Goal: Task Accomplishment & Management: Manage account settings

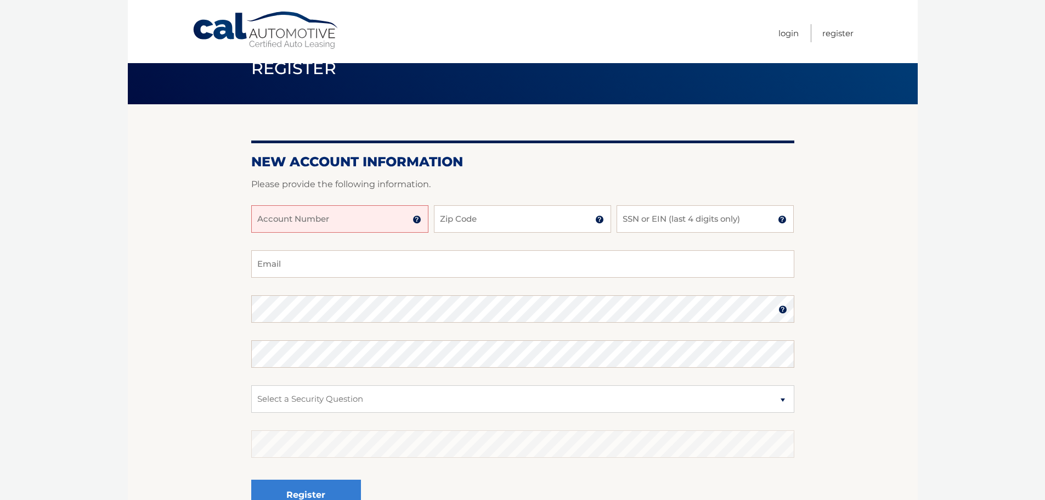
scroll to position [55, 0]
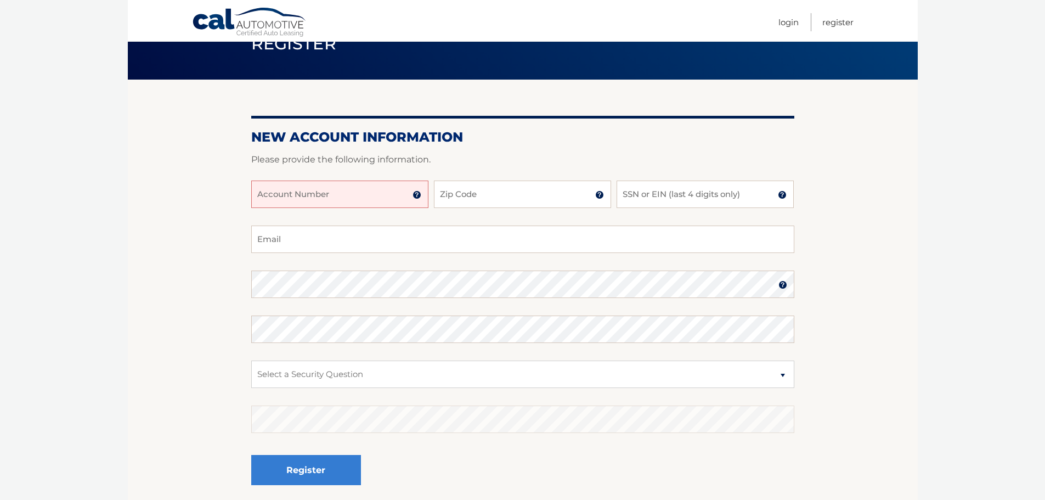
click at [368, 195] on input "Account Number" at bounding box center [339, 194] width 177 height 27
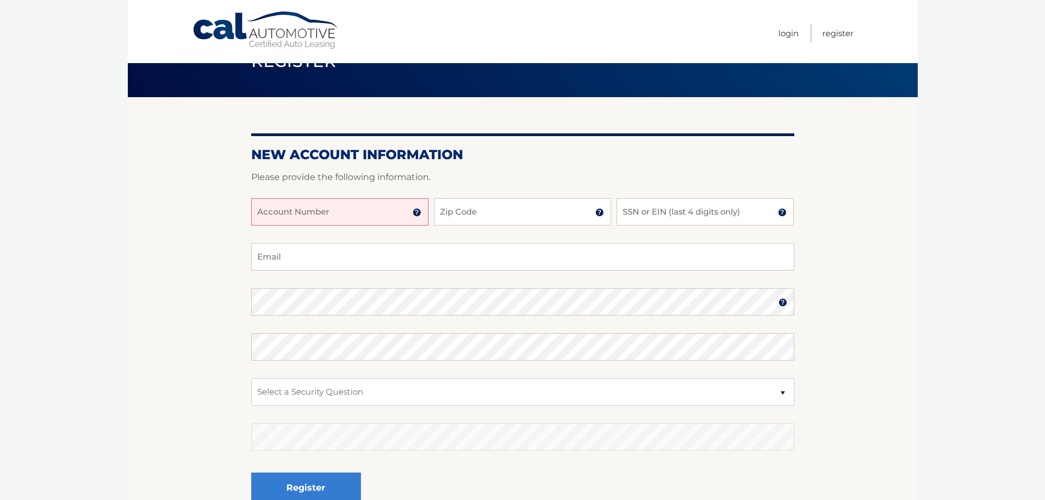
scroll to position [37, 0]
click at [418, 214] on img at bounding box center [417, 213] width 9 height 9
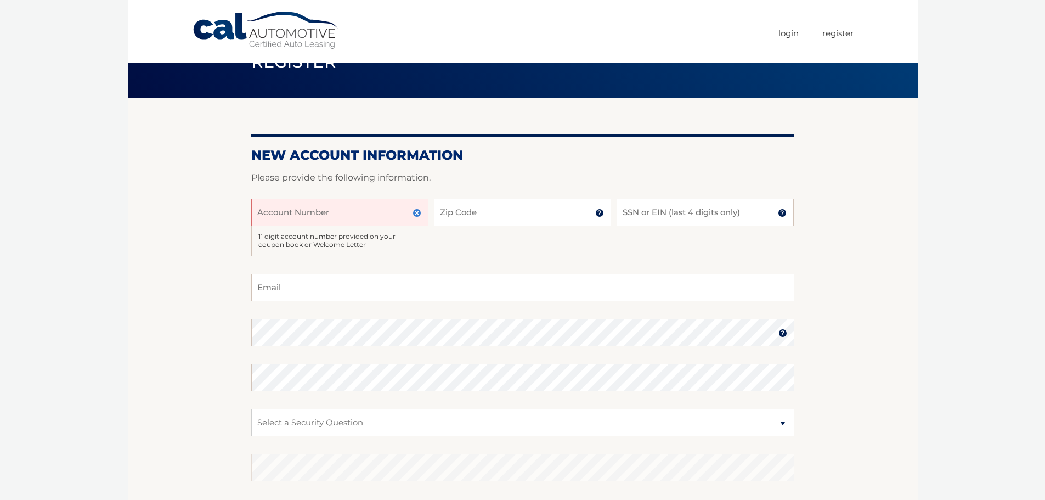
click at [380, 209] on input "Account Number" at bounding box center [339, 212] width 177 height 27
click at [378, 205] on input "Account Number" at bounding box center [339, 212] width 177 height 27
click at [508, 159] on h2 "New Account Information" at bounding box center [522, 155] width 543 height 16
click at [417, 213] on img at bounding box center [417, 213] width 9 height 9
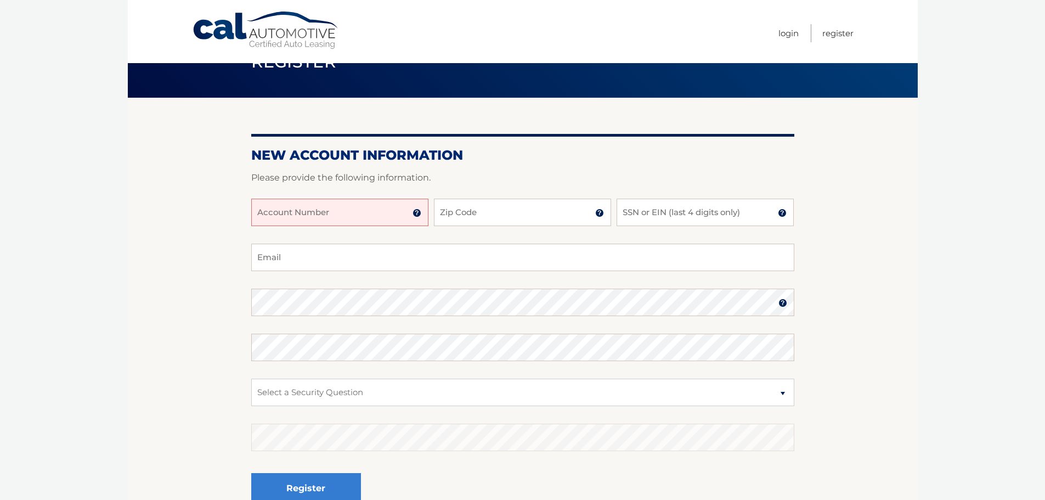
click at [380, 212] on input "Account Number" at bounding box center [339, 212] width 177 height 27
type input "44456024292"
click at [476, 215] on input "Zip Code" at bounding box center [522, 212] width 177 height 27
type input "33304"
type input "gigi.coakley@paramount.com"
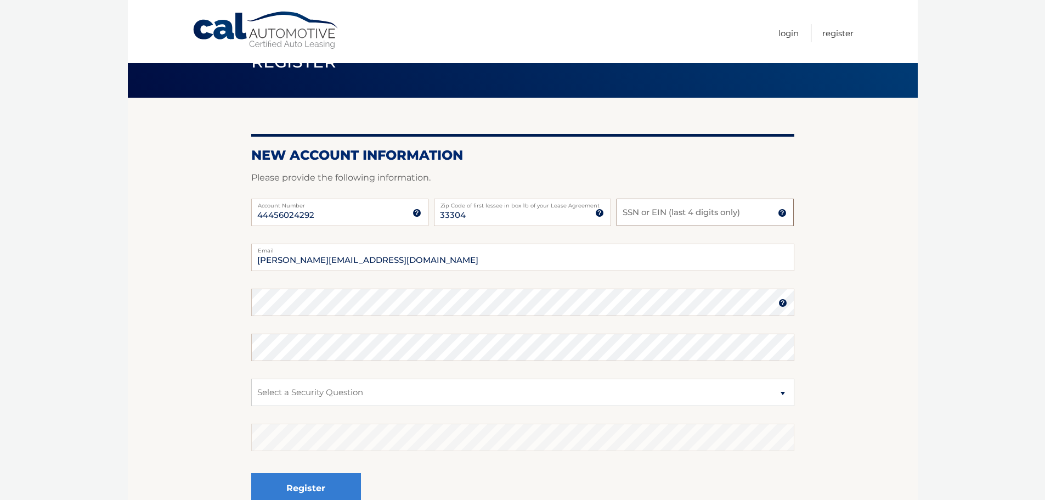
click at [673, 215] on input "SSN or EIN (last 4 digits only)" at bounding box center [705, 212] width 177 height 27
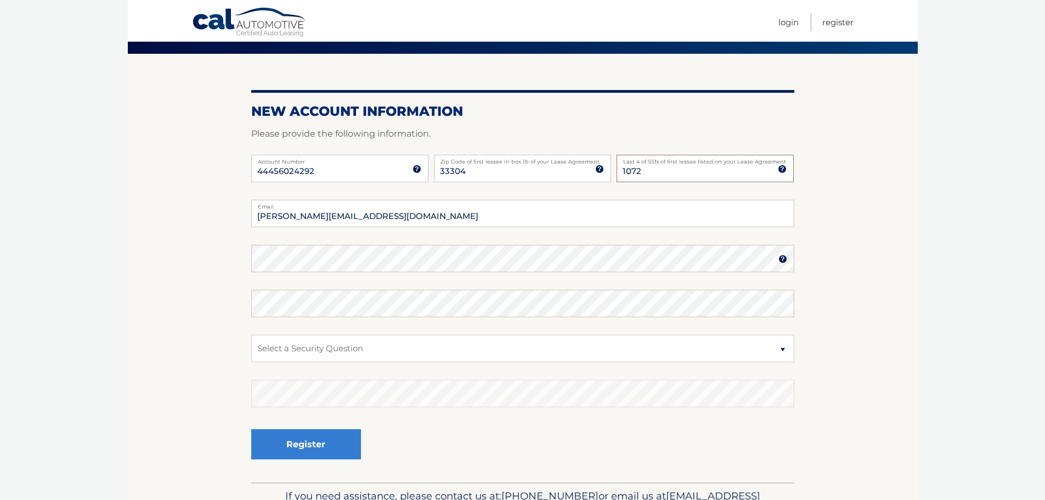
scroll to position [147, 0]
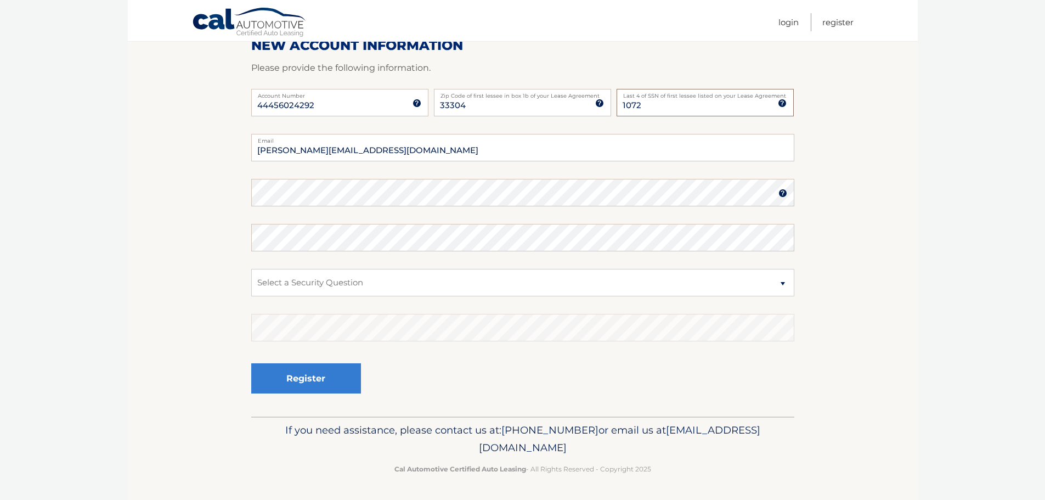
type input "1072"
click at [288, 282] on select "Select a Security Question What was the name of your elementary school? What is…" at bounding box center [522, 282] width 543 height 27
select select "2"
click at [251, 269] on select "Select a Security Question What was the name of your elementary school? What is…" at bounding box center [522, 282] width 543 height 27
click at [336, 382] on button "Register" at bounding box center [306, 378] width 110 height 30
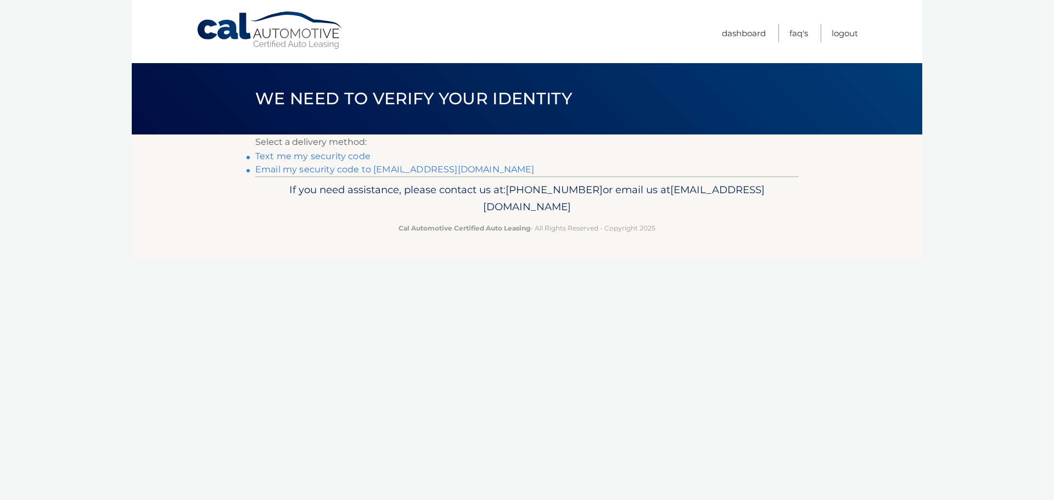
click at [335, 157] on link "Text me my security code" at bounding box center [312, 156] width 115 height 10
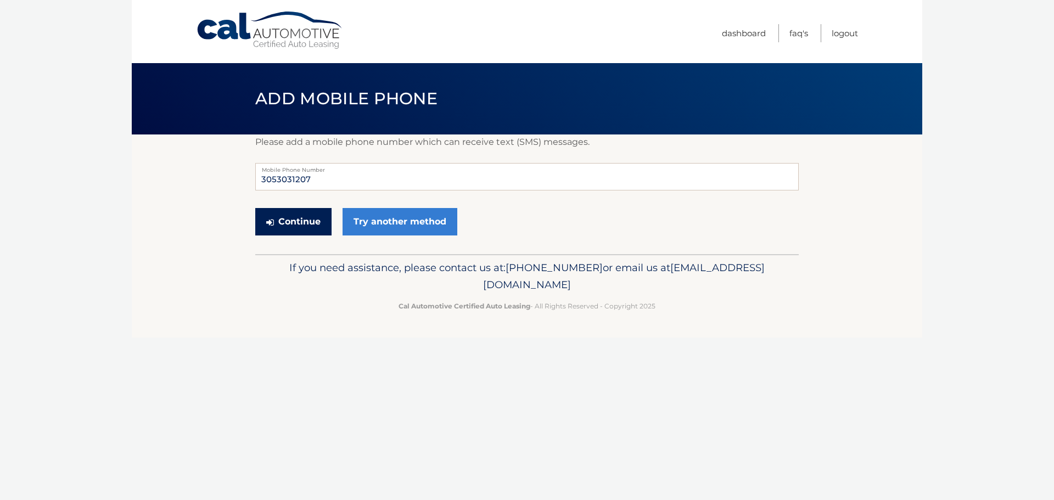
click at [300, 226] on button "Continue" at bounding box center [293, 221] width 76 height 27
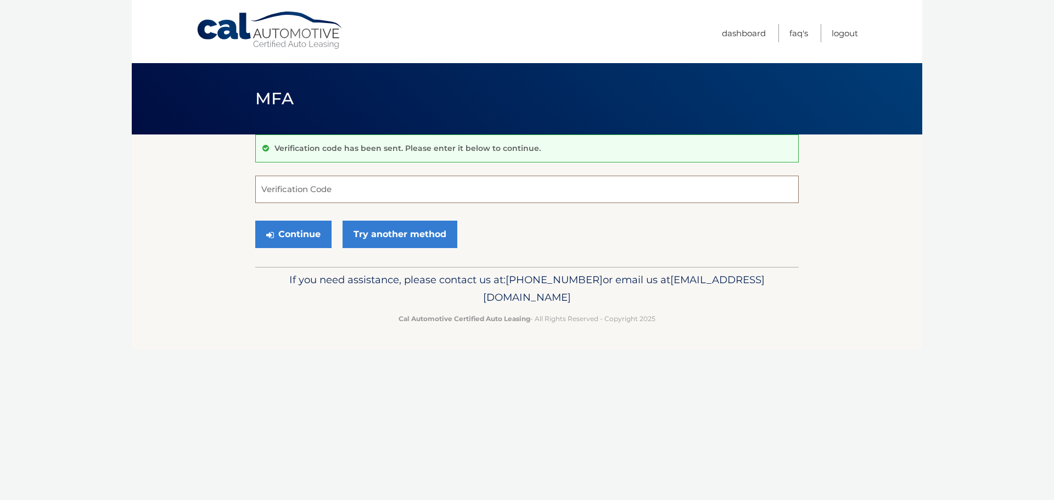
click at [344, 187] on input "Verification Code" at bounding box center [526, 189] width 543 height 27
type input "266349"
click at [309, 232] on button "Continue" at bounding box center [293, 234] width 76 height 27
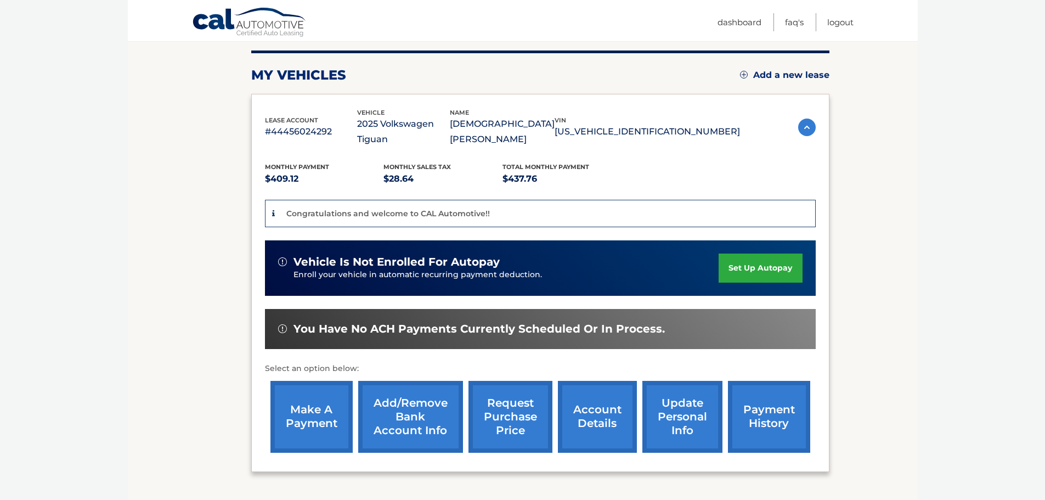
scroll to position [165, 0]
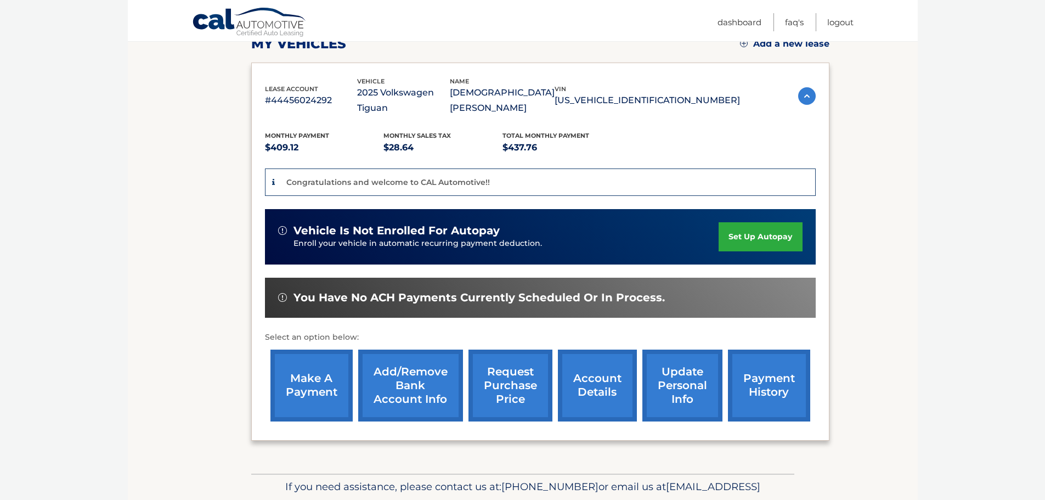
click at [770, 224] on link "set up autopay" at bounding box center [760, 236] width 83 height 29
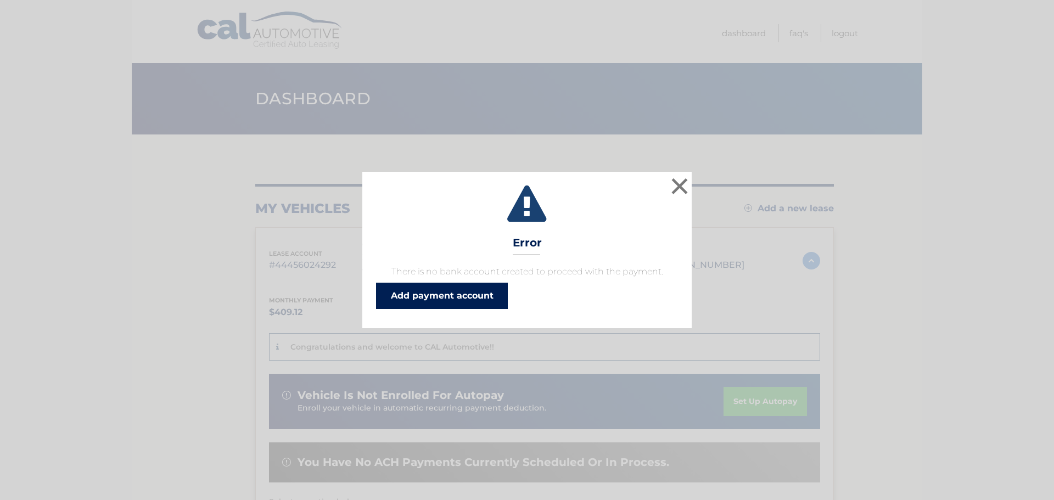
click at [452, 292] on link "Add payment account" at bounding box center [442, 296] width 132 height 26
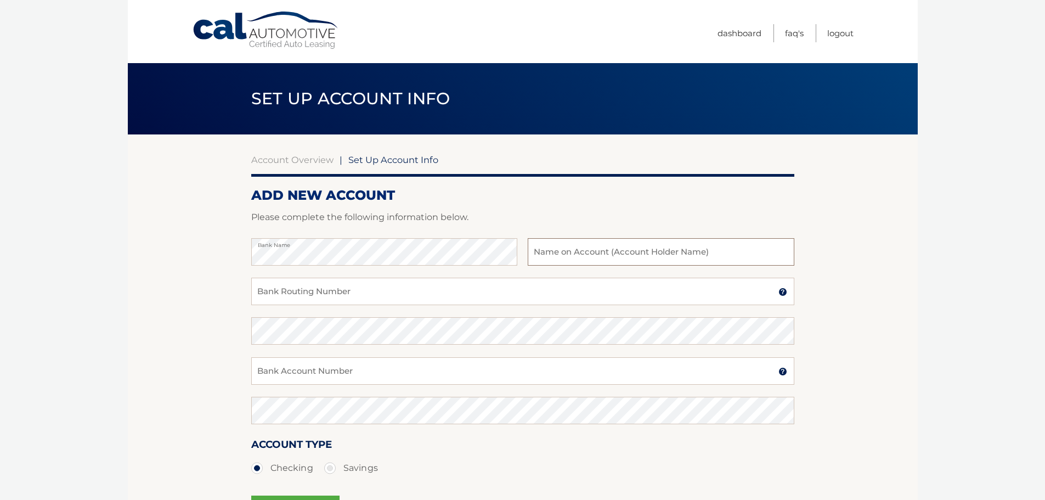
click at [589, 250] on input "text" at bounding box center [661, 251] width 266 height 27
type input "[PERSON_NAME]"
click at [554, 290] on input "Bank Routing Number" at bounding box center [522, 291] width 543 height 27
type input "0"
type input "063107513"
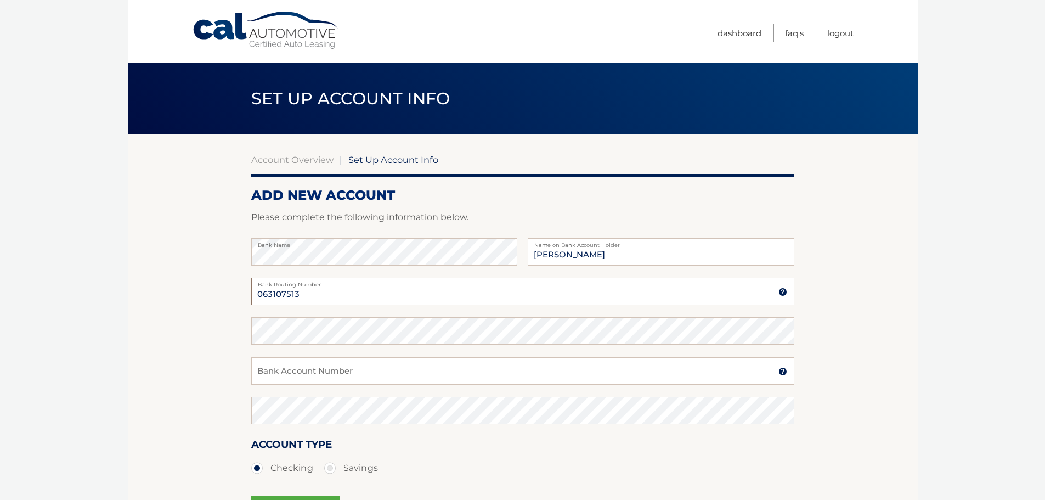
drag, startPoint x: 305, startPoint y: 299, endPoint x: 249, endPoint y: 294, distance: 56.2
click at [249, 294] on section "Account Overview | Set Up Account Info ADD NEW ACCOUNT Please complete the foll…" at bounding box center [523, 343] width 790 height 419
click at [367, 377] on input "Bank Account Number" at bounding box center [522, 370] width 543 height 27
click at [456, 371] on input "Bank Account Number" at bounding box center [522, 370] width 543 height 27
drag, startPoint x: 330, startPoint y: 375, endPoint x: 241, endPoint y: 370, distance: 88.5
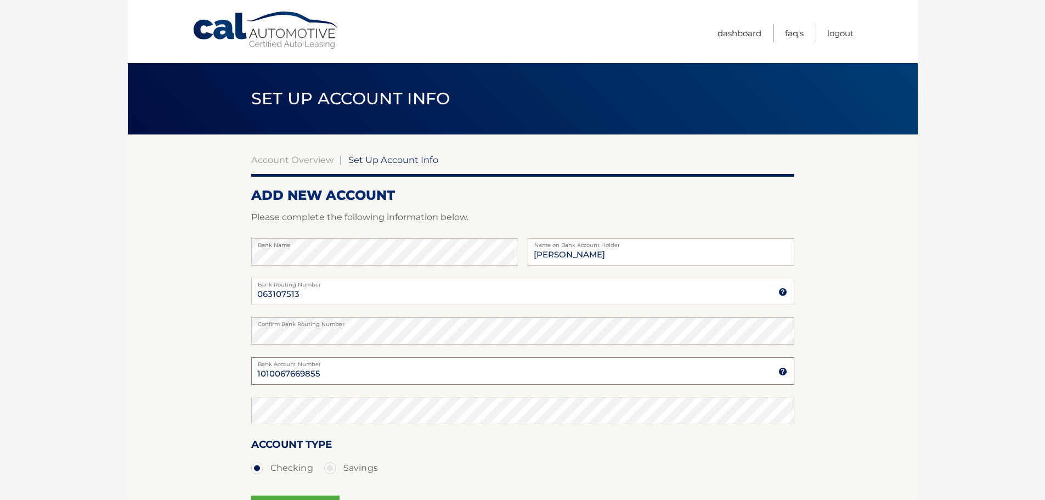
click at [241, 370] on section "Account Overview | Set Up Account Info ADD NEW ACCOUNT Please complete the foll…" at bounding box center [523, 343] width 790 height 419
type input "1010067669855"
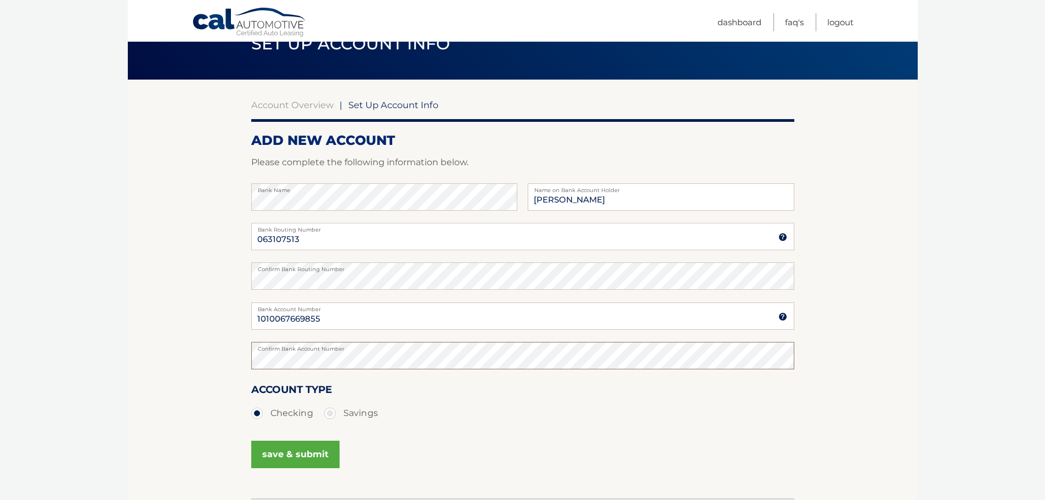
scroll to position [110, 0]
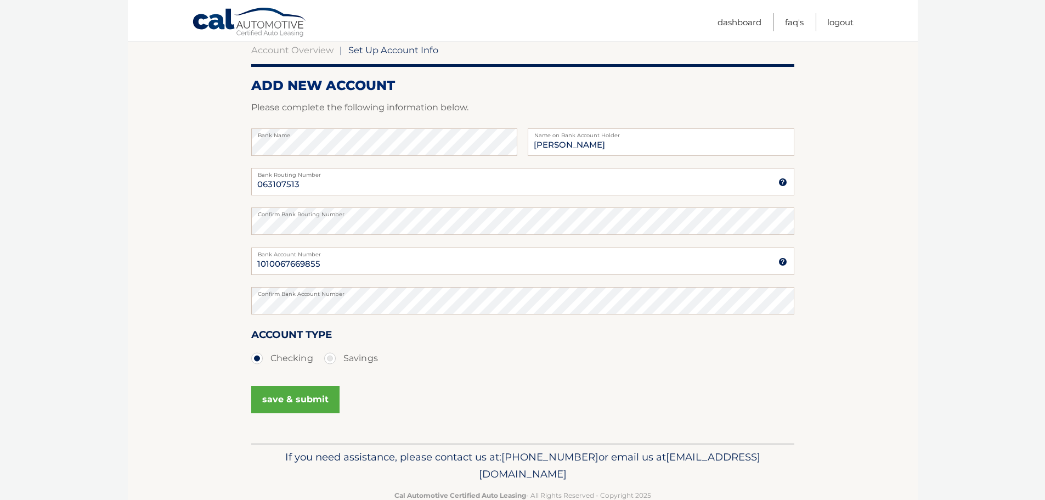
click at [311, 399] on button "save & submit" at bounding box center [295, 399] width 88 height 27
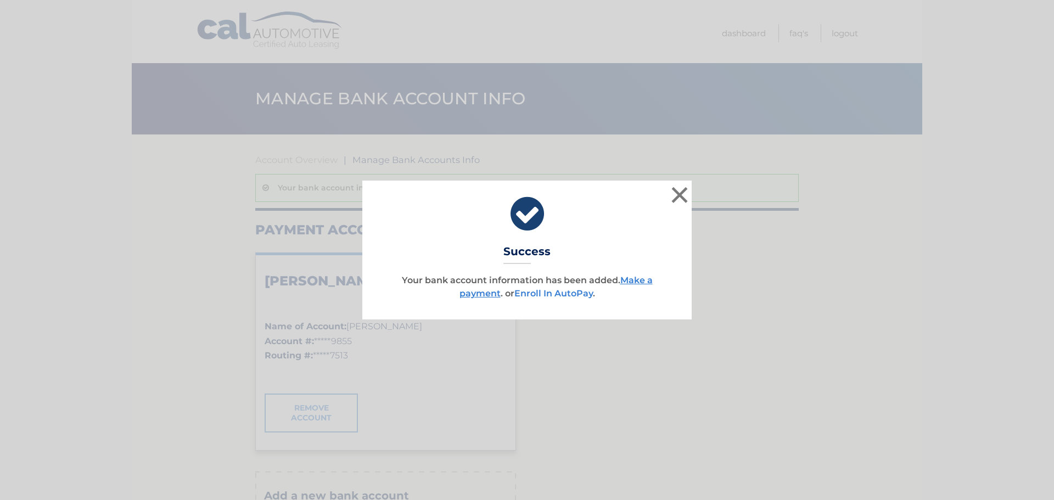
click at [559, 294] on link "Enroll In AutoPay" at bounding box center [553, 293] width 78 height 10
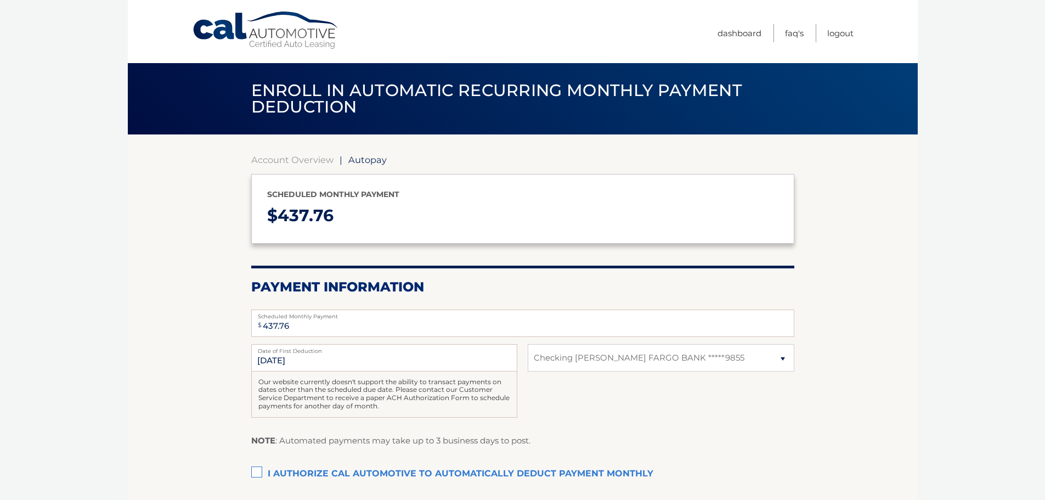
select select "NWNhNTRiYmUtMWY4My00NjAwLTg4MmYtMTA1MDI5OGU0NmEx"
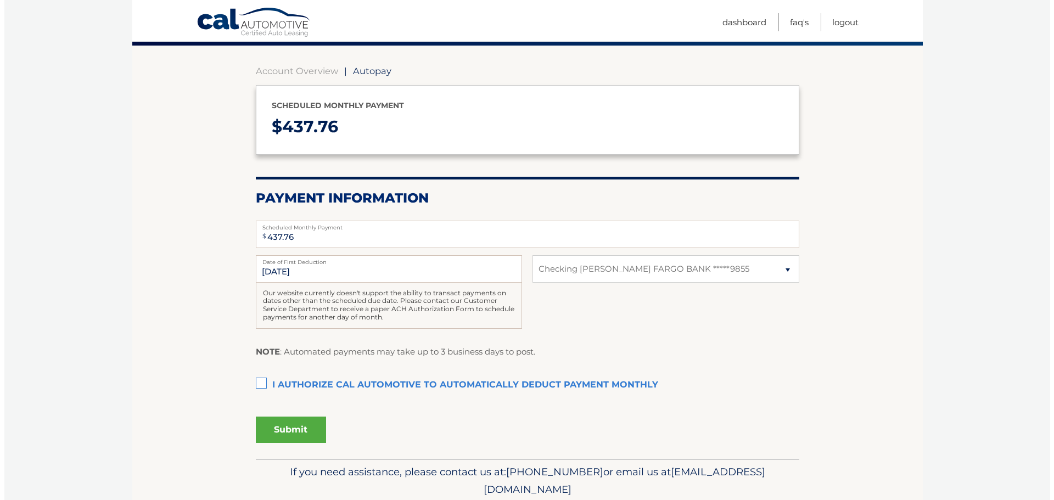
scroll to position [110, 0]
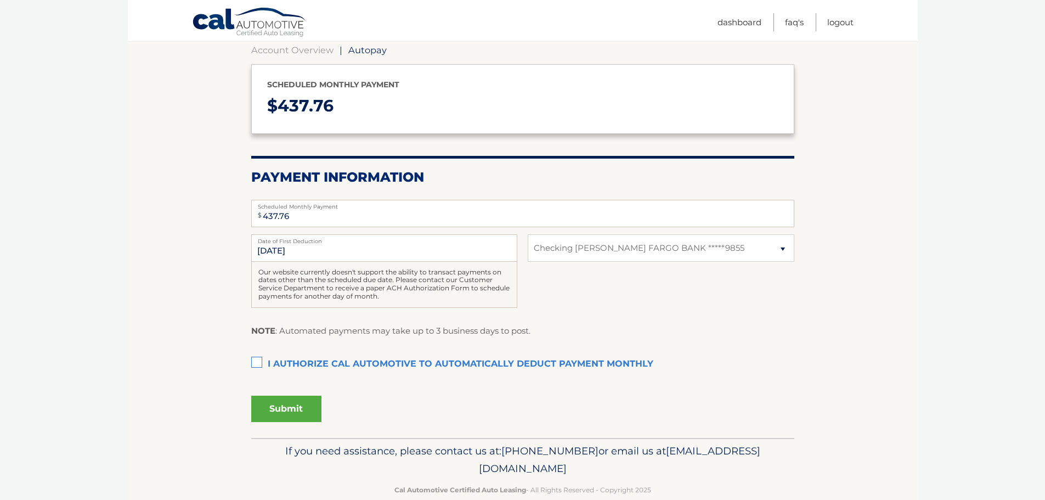
click at [254, 364] on label "I authorize cal automotive to automatically deduct payment monthly This checkbo…" at bounding box center [522, 364] width 543 height 22
click at [0, 0] on input "I authorize cal automotive to automatically deduct payment monthly This checkbo…" at bounding box center [0, 0] width 0 height 0
click at [284, 403] on button "Submit" at bounding box center [286, 409] width 70 height 26
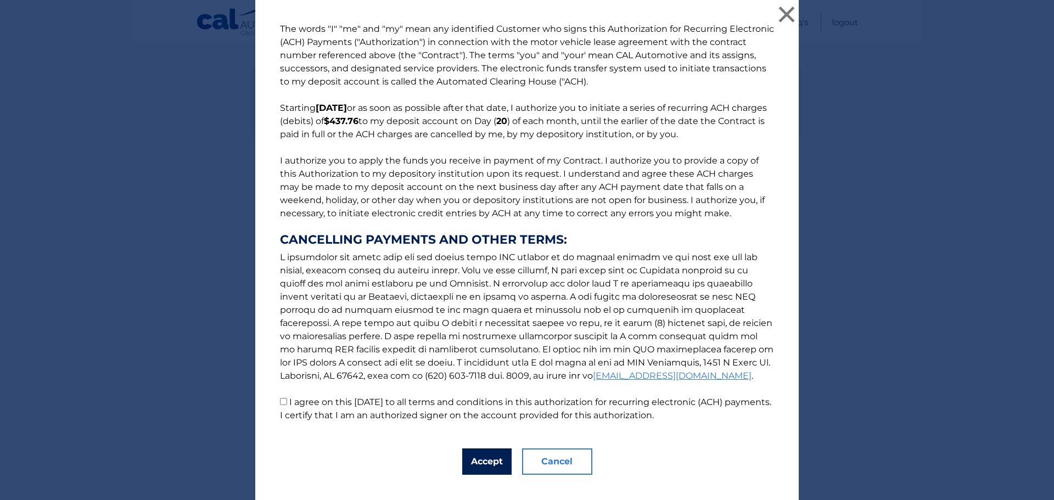
click at [487, 466] on button "Accept" at bounding box center [486, 461] width 49 height 26
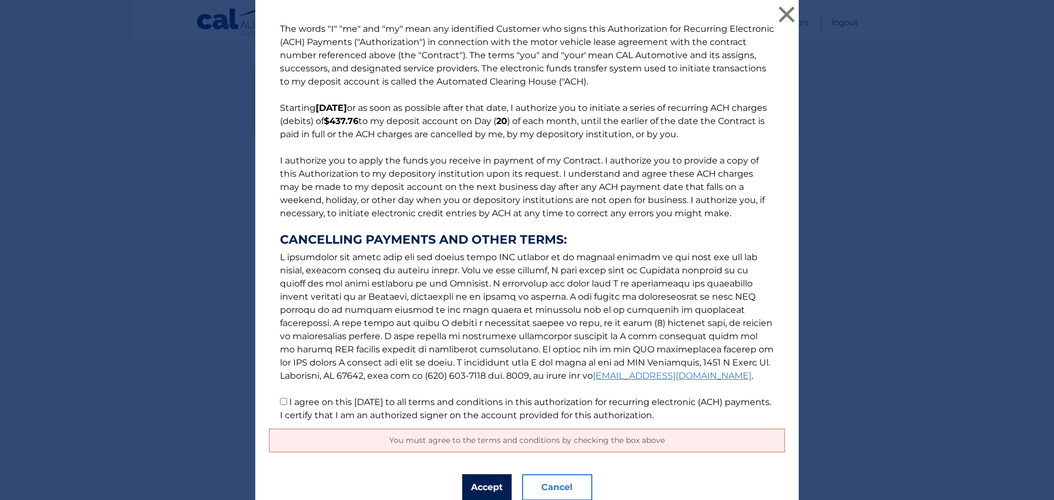
scroll to position [44, 0]
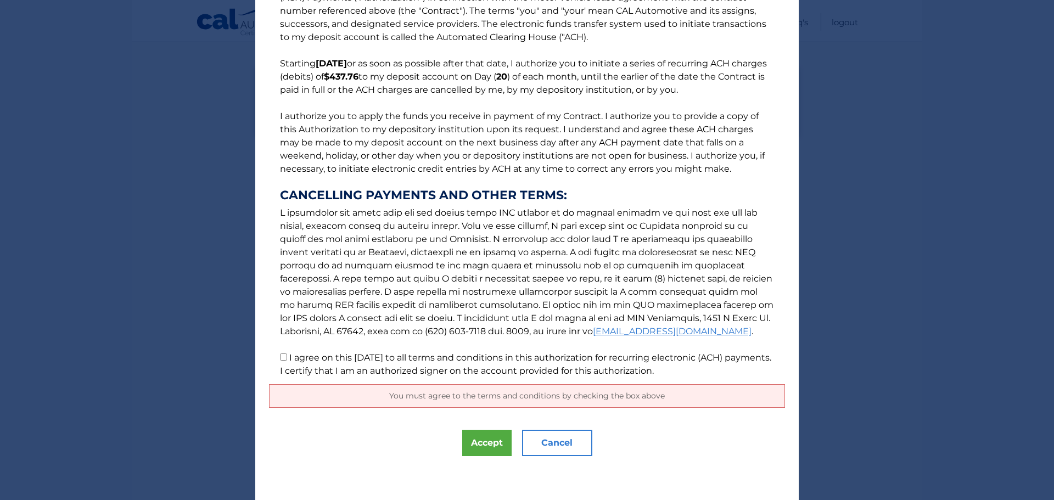
click at [277, 362] on p "The words "I" "me" and "my" mean any identified Customer who signs this Authori…" at bounding box center [527, 177] width 516 height 399
click at [282, 357] on input "I agree on this 10/07/2025 to all terms and conditions in this authorization fo…" at bounding box center [283, 356] width 7 height 7
checkbox input "true"
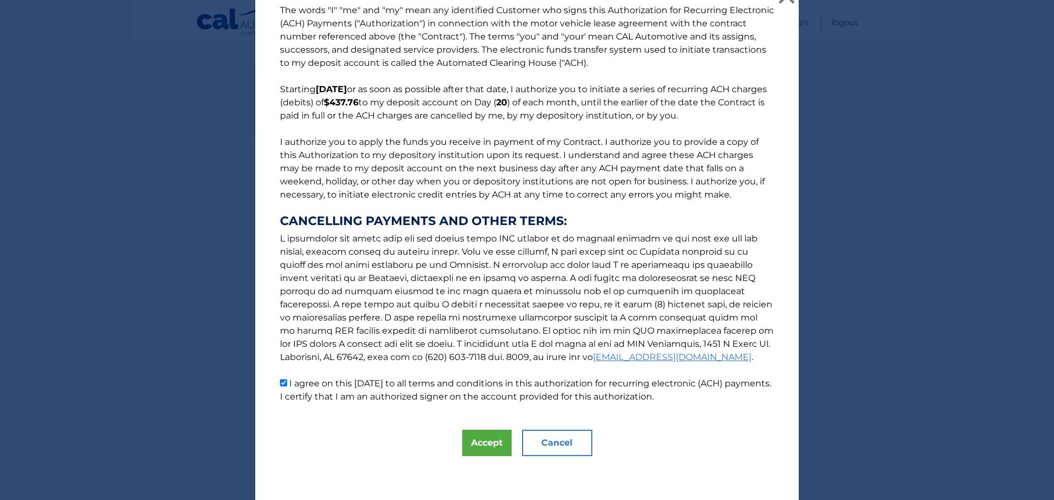
scroll to position [19, 0]
click at [484, 444] on button "Accept" at bounding box center [486, 443] width 49 height 26
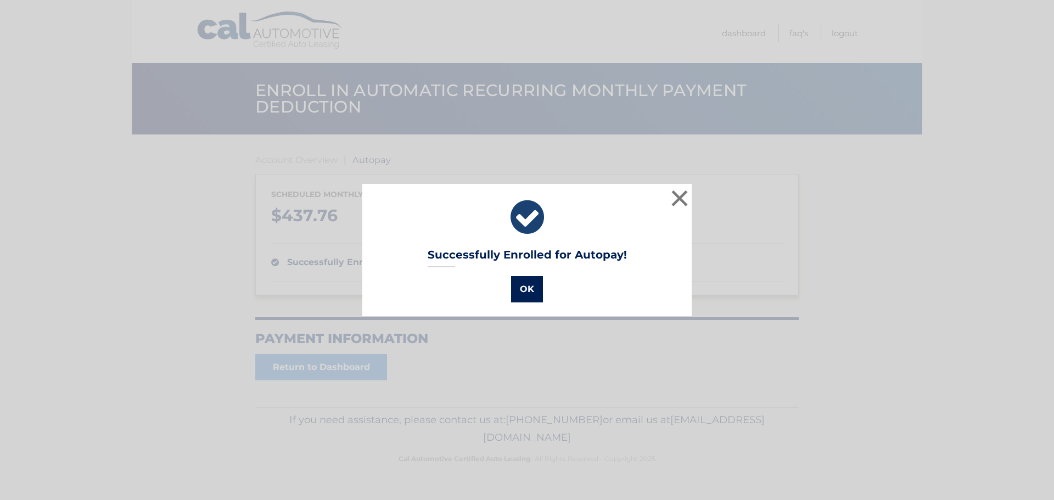
click at [527, 288] on button "OK" at bounding box center [527, 289] width 32 height 26
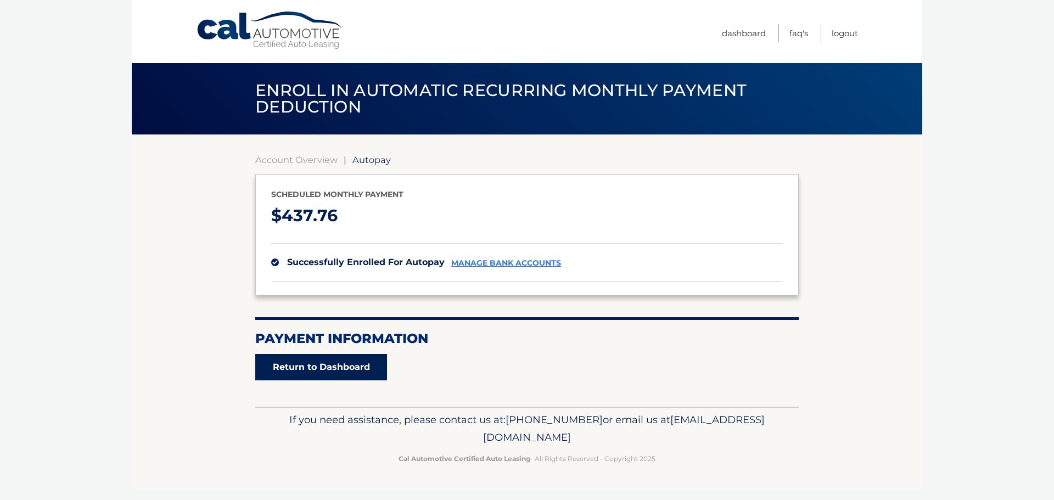
click at [334, 363] on link "Return to Dashboard" at bounding box center [321, 367] width 132 height 26
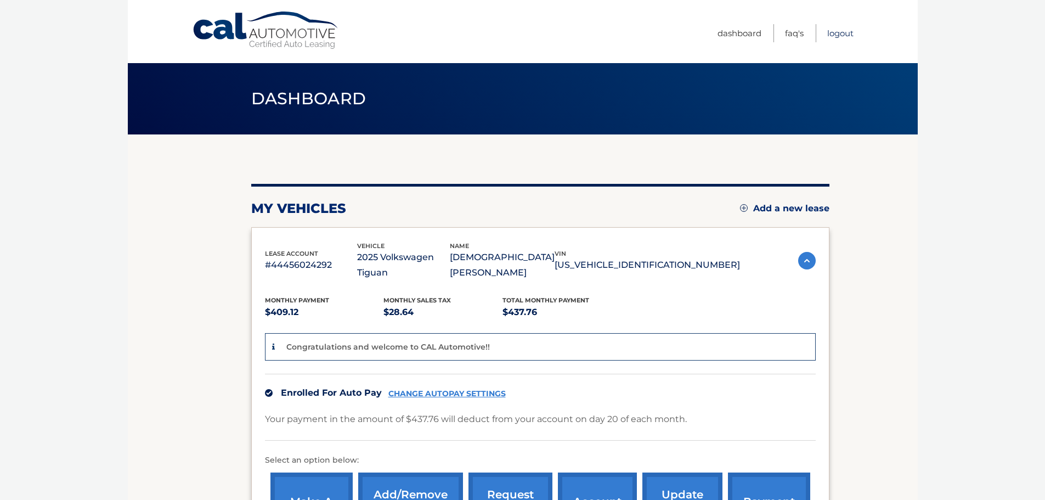
click at [842, 35] on link "Logout" at bounding box center [840, 33] width 26 height 18
